Goal: Transaction & Acquisition: Purchase product/service

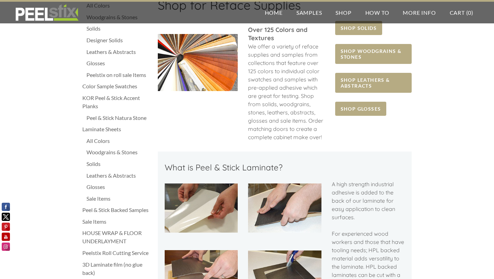
scroll to position [22, 0]
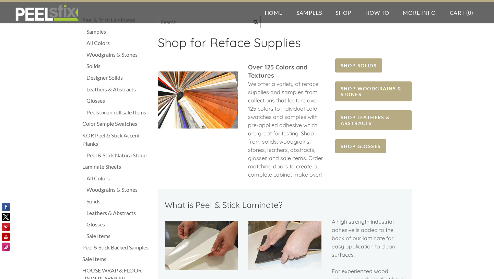
click at [98, 234] on div "Sale Items" at bounding box center [118, 236] width 64 height 8
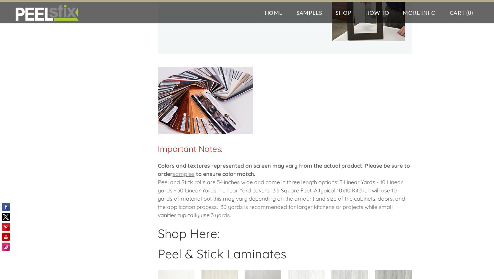
scroll to position [443, 0]
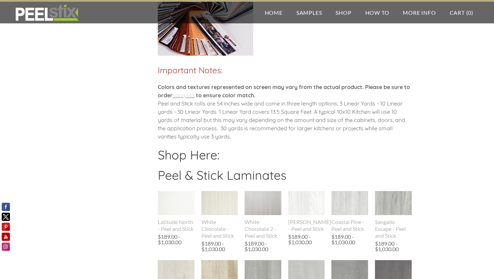
click at [192, 95] on link "samples" at bounding box center [184, 95] width 22 height 7
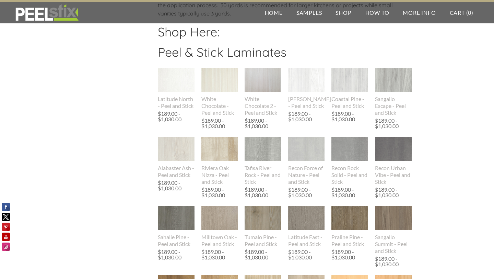
scroll to position [564, 0]
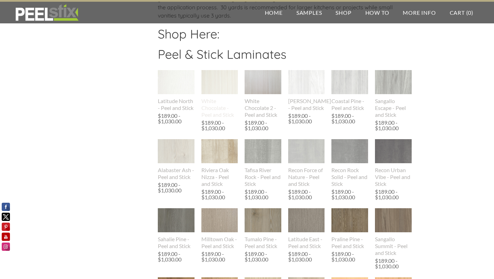
click at [216, 83] on img at bounding box center [219, 82] width 37 height 24
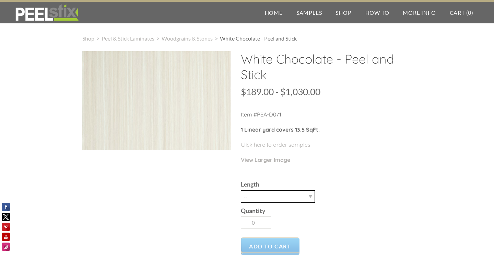
click at [302, 198] on select "-- 3LY 10LY 15LY 30LY" at bounding box center [278, 196] width 74 height 12
select select "3LY"
click at [241, 190] on select "-- 3LY 10LY 15LY 30LY" at bounding box center [278, 196] width 74 height 12
type input "1"
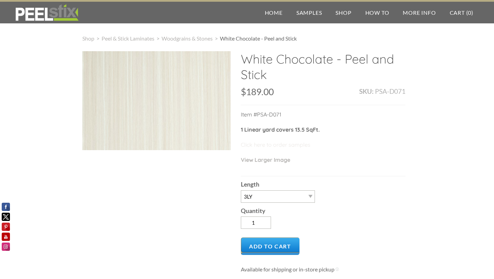
click at [293, 144] on link "Click here to order samples" at bounding box center [276, 144] width 70 height 7
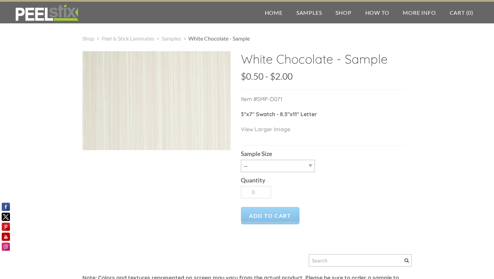
click at [288, 174] on div "Quantity 0" at bounding box center [323, 187] width 165 height 30
click at [293, 167] on select "-- 2.5" X 7" (No Peel and Stick) Swatch 8.5" X 11" (No Peel and Stick) Letter" at bounding box center [278, 166] width 74 height 12
select select "8.5" X 11" (No Peel and Stick) Letter"
click at [241, 160] on select "-- 2.5" X 7" (No Peel and Stick) Swatch 8.5" X 11" (No Peel and Stick) Letter" at bounding box center [278, 166] width 74 height 12
type input "1"
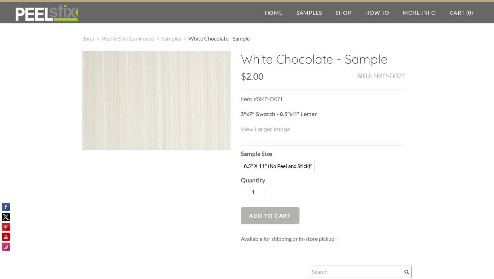
click at [283, 212] on span "Add to Cart" at bounding box center [270, 215] width 59 height 17
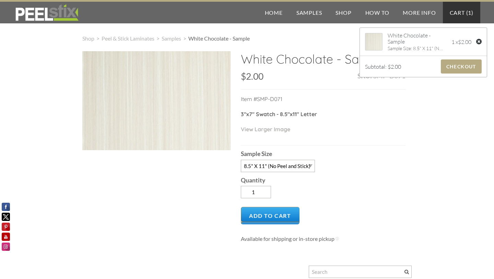
click at [480, 41] on div at bounding box center [479, 43] width 6 height 8
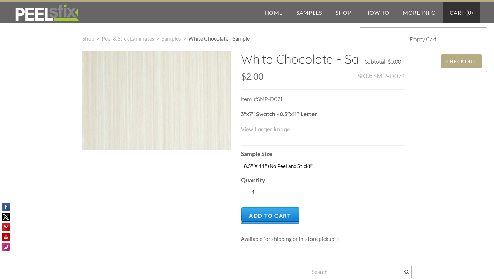
click at [347, 172] on div "Quantity 1" at bounding box center [323, 187] width 165 height 30
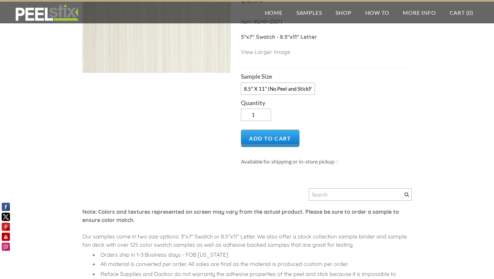
scroll to position [195, 0]
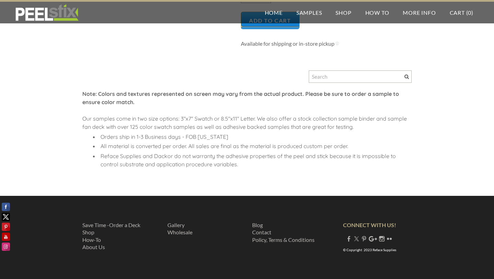
click at [42, 17] on img at bounding box center [47, 12] width 66 height 17
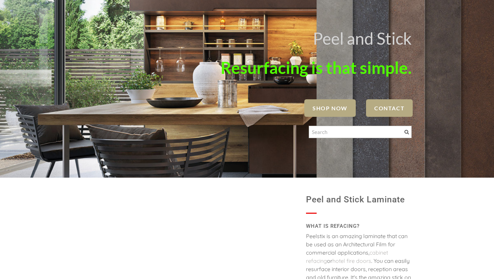
click at [50, 13] on img at bounding box center [47, 12] width 66 height 17
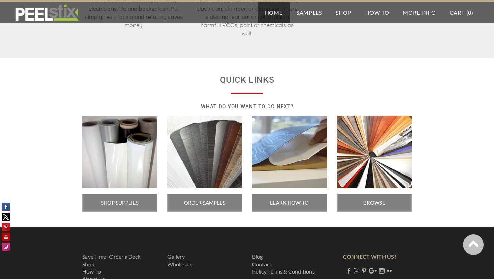
scroll to position [1178, 0]
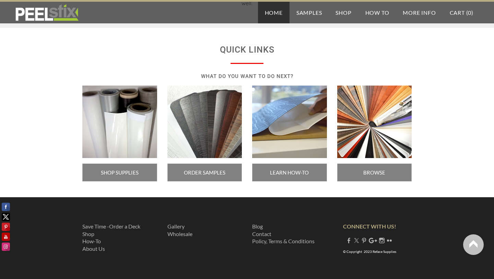
click at [220, 118] on img at bounding box center [204, 121] width 75 height 73
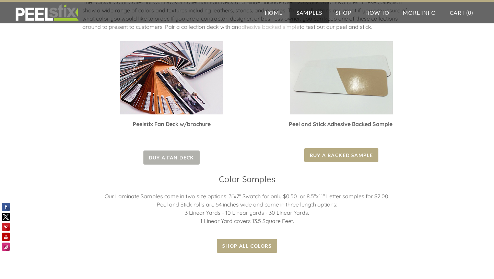
scroll to position [130, 0]
click at [178, 155] on span "Buy a Fan Deck" at bounding box center [171, 157] width 56 height 14
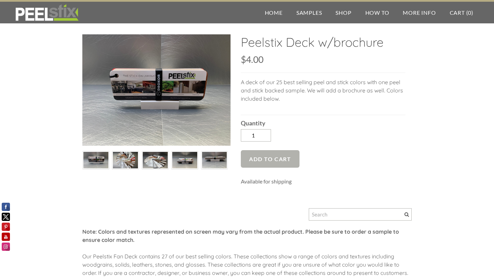
click at [260, 160] on span "Add to Cart" at bounding box center [270, 158] width 59 height 17
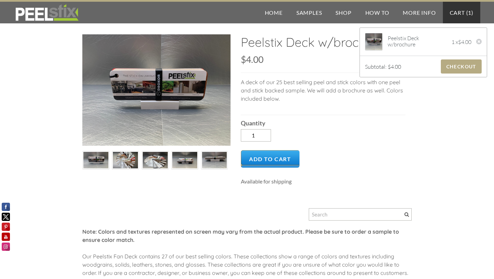
click at [124, 163] on img at bounding box center [125, 160] width 25 height 19
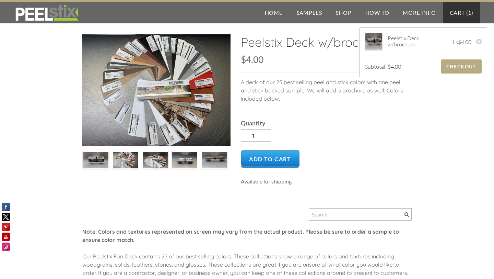
click at [151, 160] on img at bounding box center [155, 160] width 25 height 19
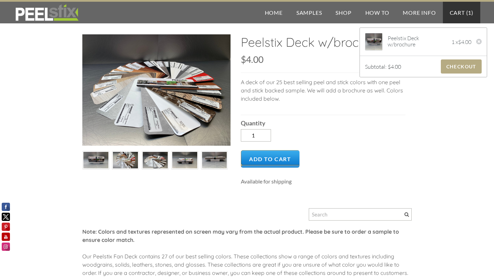
click at [185, 163] on img at bounding box center [184, 160] width 25 height 19
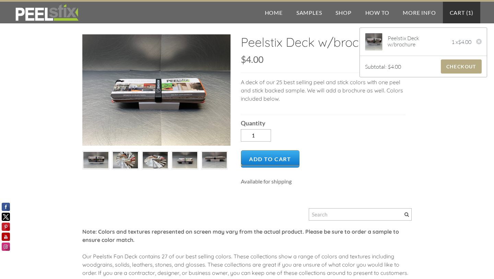
click at [207, 163] on img at bounding box center [214, 160] width 25 height 19
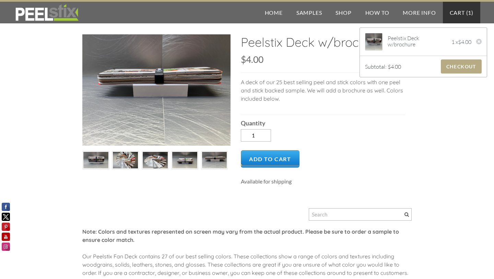
click at [182, 158] on img at bounding box center [184, 160] width 25 height 19
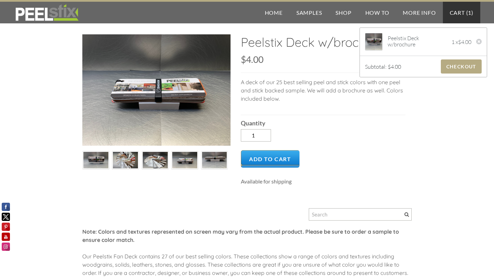
click at [210, 159] on img at bounding box center [214, 160] width 25 height 19
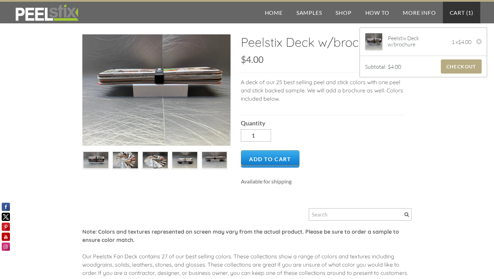
click at [144, 158] on img at bounding box center [155, 160] width 25 height 19
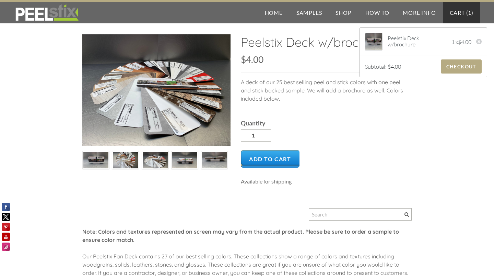
click at [109, 163] on div at bounding box center [95, 160] width 27 height 19
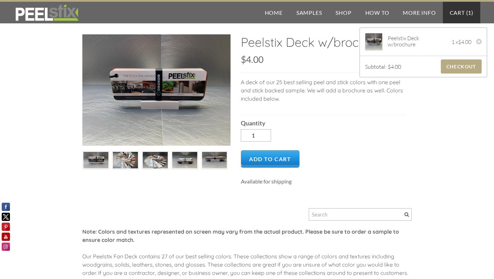
click at [138, 161] on div at bounding box center [125, 160] width 27 height 19
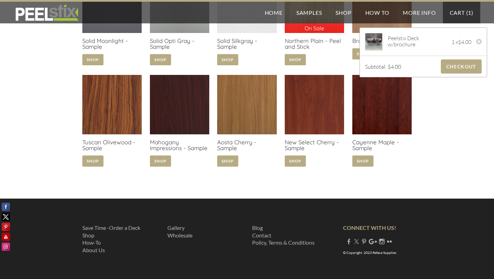
scroll to position [624, 0]
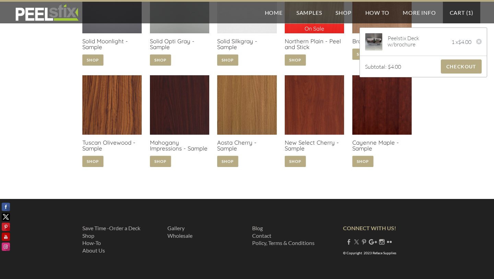
click at [227, 163] on link at bounding box center [246, 122] width 59 height 94
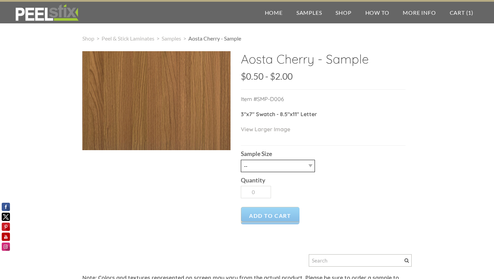
click at [275, 162] on select "-- 2.5" X 7" (No Peel and Stick) Swatch 8.5" X 11" (No Peel and Stick) Letter" at bounding box center [278, 166] width 74 height 12
click at [279, 128] on link "View Larger Image" at bounding box center [265, 129] width 49 height 7
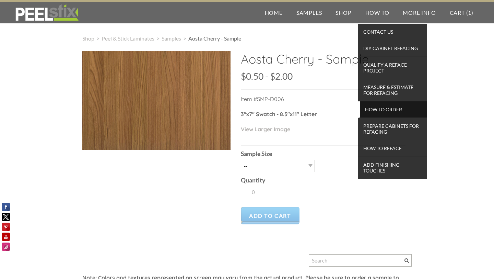
click at [393, 112] on span "How To Order" at bounding box center [393, 109] width 63 height 9
